Goal: Task Accomplishment & Management: Use online tool/utility

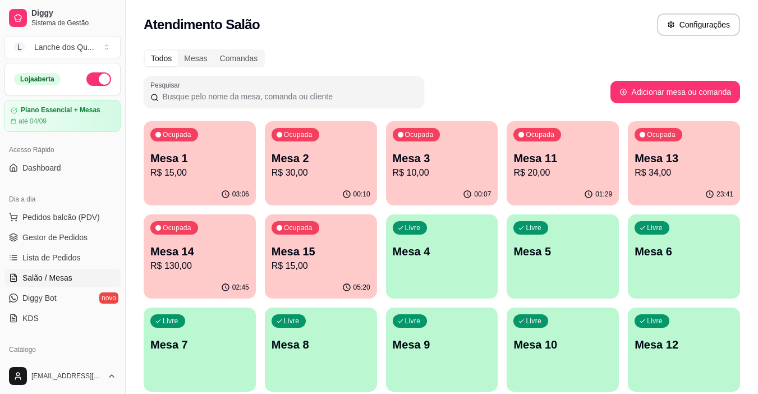
click at [313, 171] on p "R$ 30,00" at bounding box center [321, 172] width 99 height 13
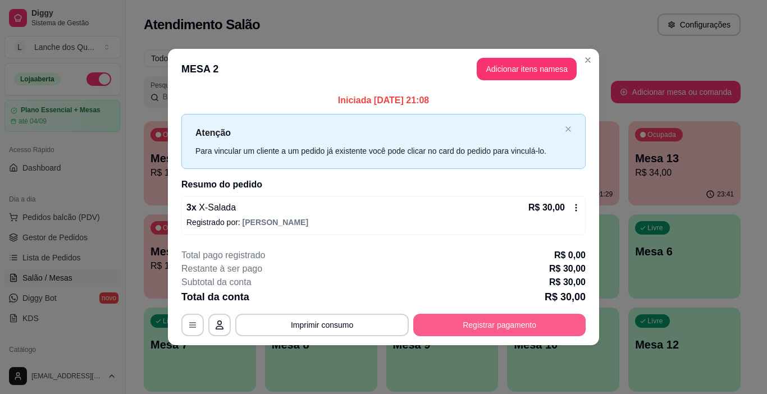
click at [508, 324] on button "Registrar pagamento" at bounding box center [499, 325] width 172 height 22
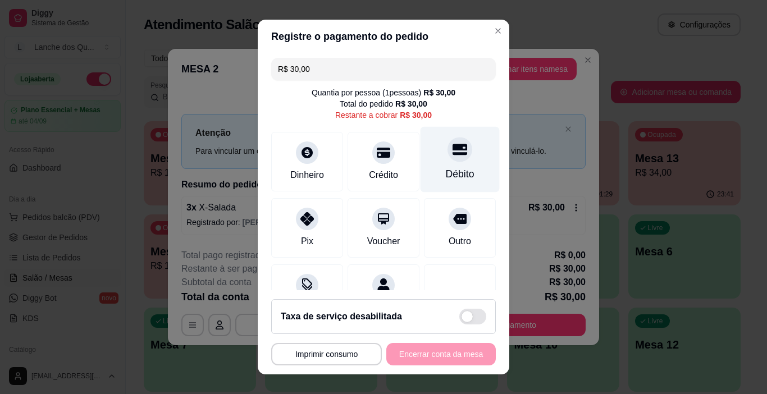
click at [447, 161] on div at bounding box center [459, 150] width 25 height 25
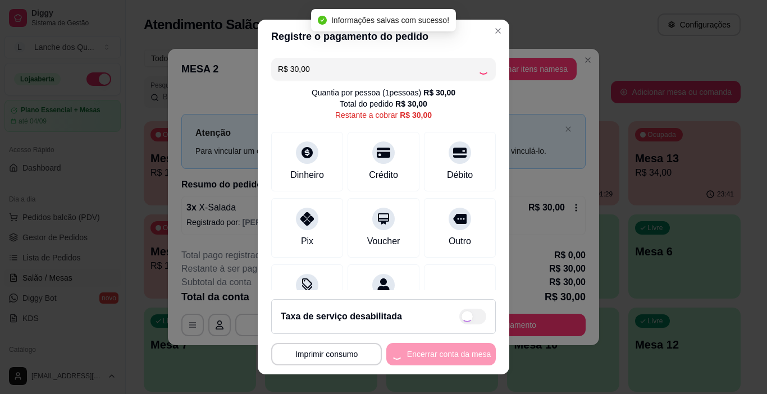
type input "R$ 0,00"
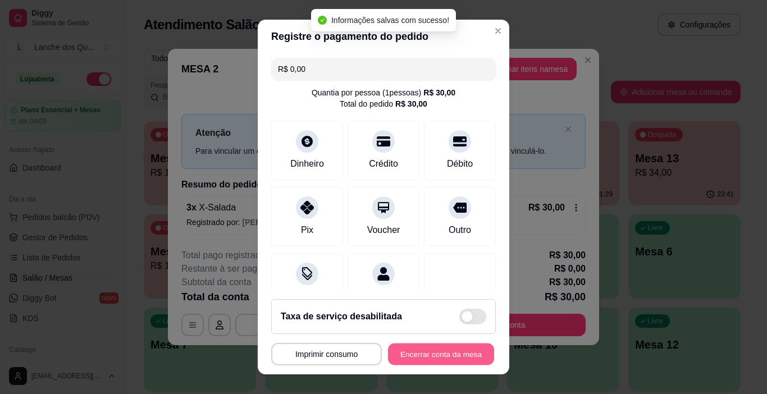
click at [438, 358] on button "Encerrar conta da mesa" at bounding box center [441, 355] width 106 height 22
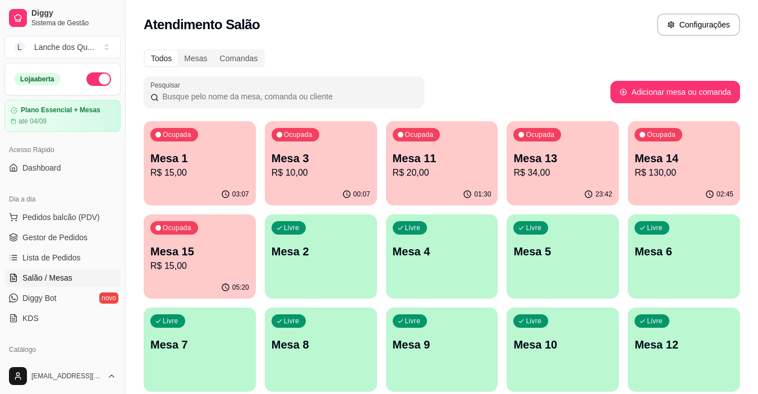
click at [301, 156] on p "Mesa 3" at bounding box center [321, 158] width 99 height 16
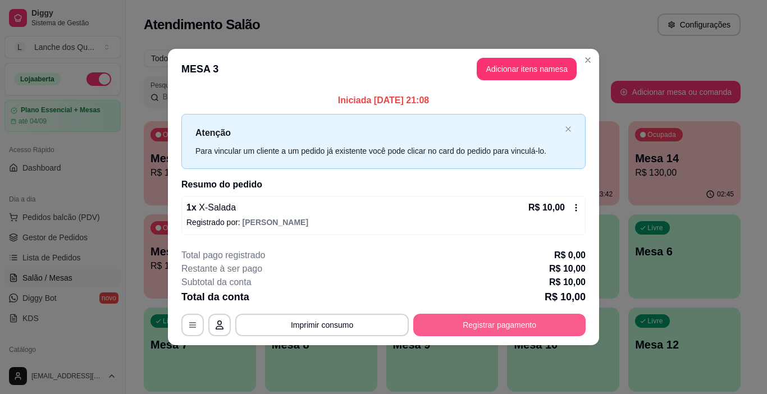
click at [499, 331] on button "Registrar pagamento" at bounding box center [499, 325] width 172 height 22
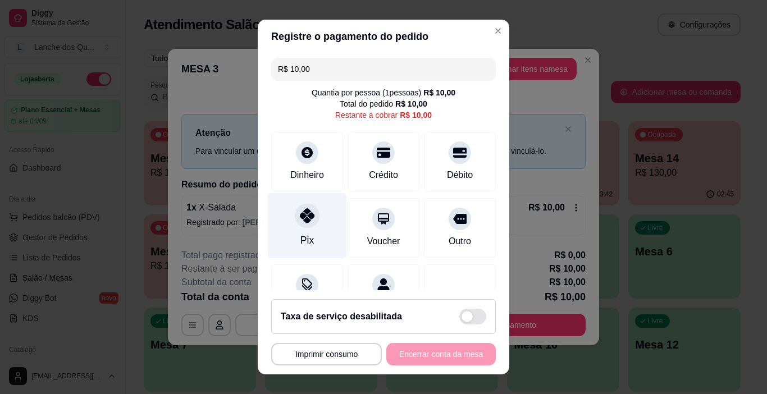
click at [300, 236] on div "Pix" at bounding box center [306, 240] width 13 height 15
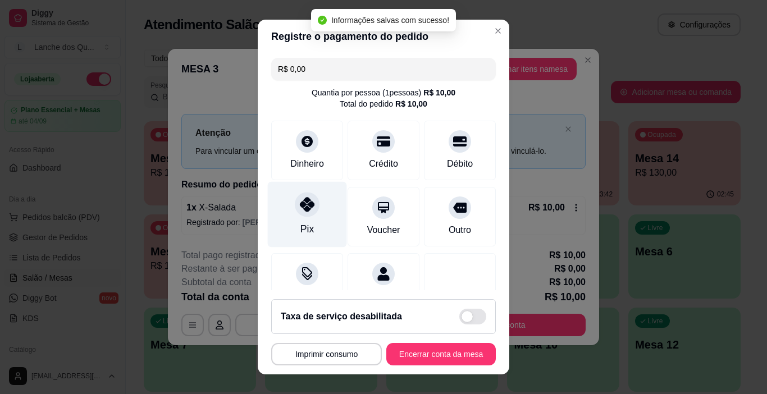
type input "R$ 0,00"
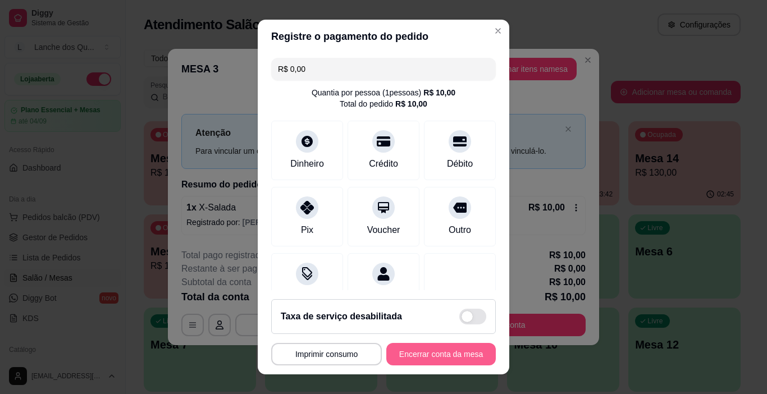
click at [445, 355] on button "Encerrar conta da mesa" at bounding box center [440, 354] width 109 height 22
